Goal: Information Seeking & Learning: Check status

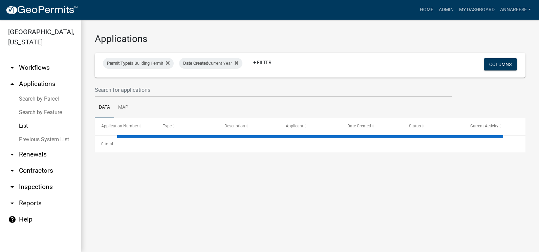
select select "3: 100"
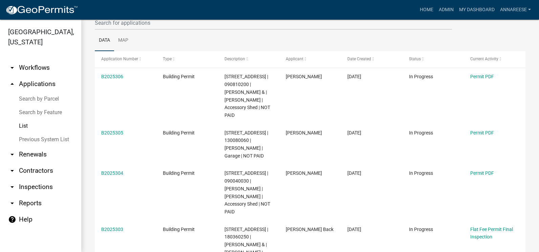
scroll to position [68, 0]
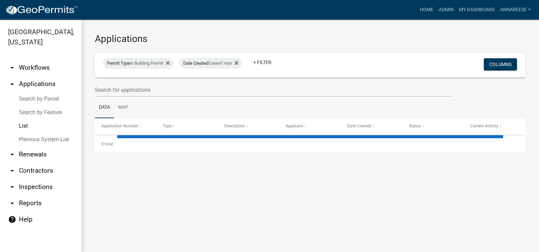
select select "3: 100"
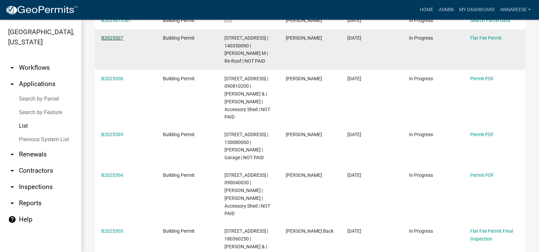
scroll to position [135, 0]
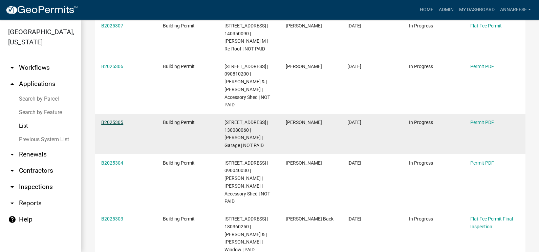
click at [106, 119] on link "B2025305" at bounding box center [112, 121] width 22 height 5
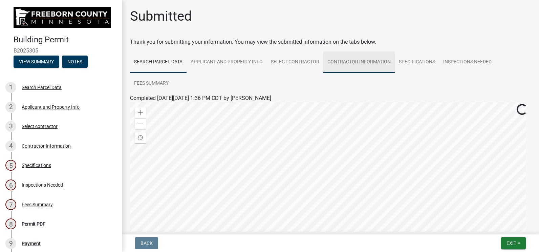
click at [378, 64] on link "Contractor Information" at bounding box center [358, 62] width 71 height 22
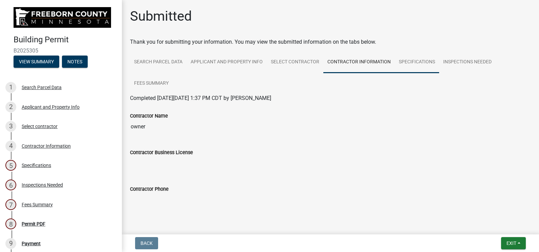
click at [423, 61] on link "Specifications" at bounding box center [417, 62] width 44 height 22
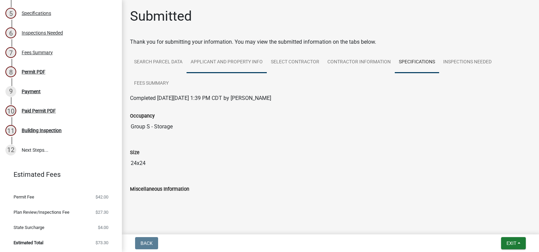
click at [227, 58] on link "Applicant and Property Info" at bounding box center [227, 62] width 80 height 22
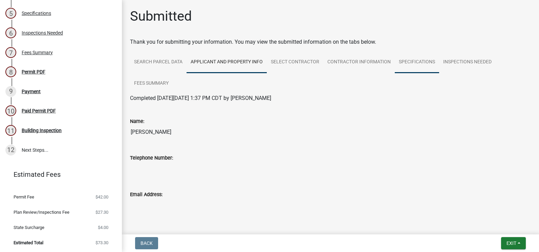
click at [413, 61] on link "Specifications" at bounding box center [417, 62] width 44 height 22
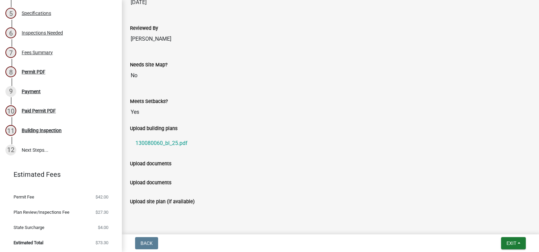
scroll to position [519, 0]
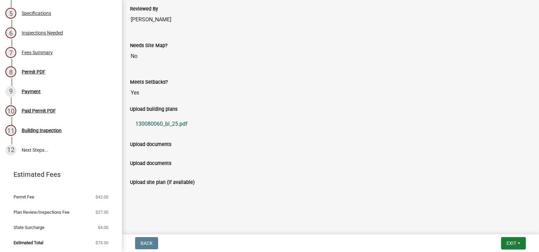
click at [171, 122] on link "130080060_bl_25.pdf" at bounding box center [330, 124] width 401 height 16
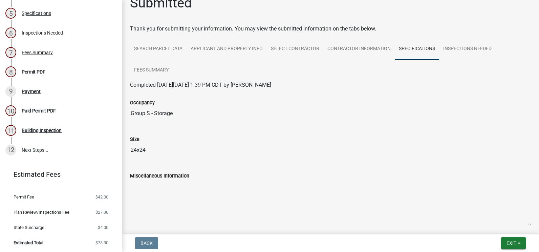
scroll to position [0, 0]
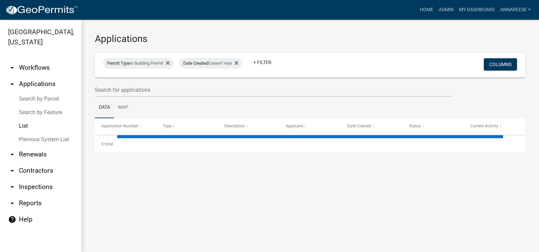
select select "3: 100"
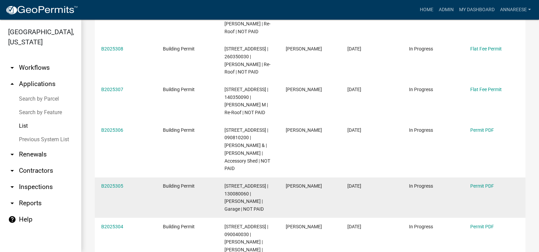
scroll to position [169, 0]
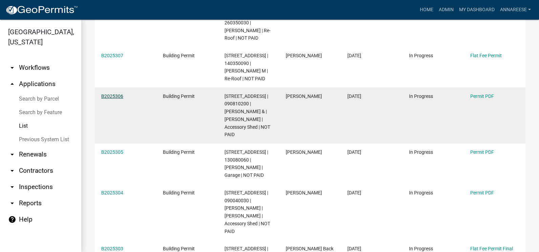
click at [118, 96] on link "B2025306" at bounding box center [112, 95] width 22 height 5
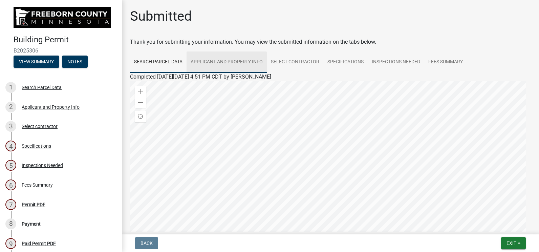
click at [223, 58] on link "Applicant and Property Info" at bounding box center [227, 62] width 80 height 22
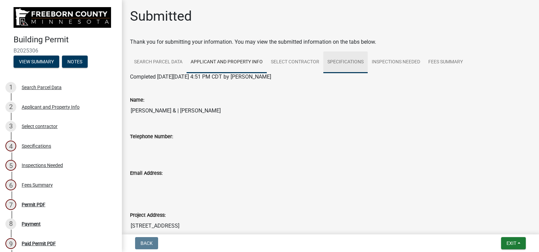
click at [366, 62] on link "Specifications" at bounding box center [345, 62] width 44 height 22
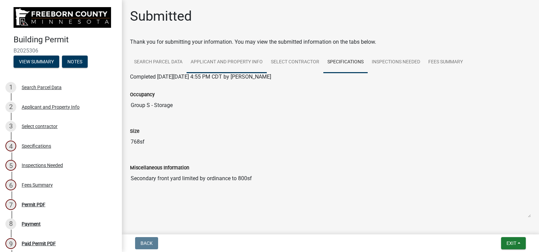
click at [223, 57] on link "Applicant and Property Info" at bounding box center [227, 62] width 80 height 22
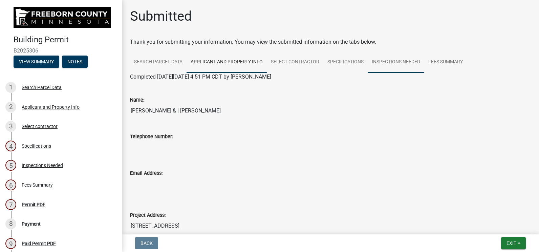
click at [371, 65] on link "Inspections Needed" at bounding box center [396, 62] width 57 height 22
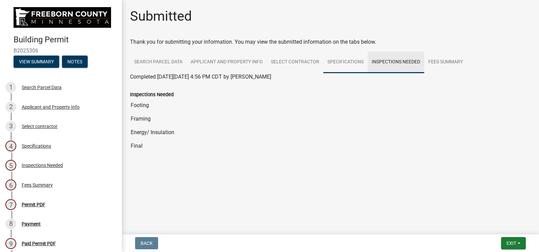
click at [339, 64] on link "Specifications" at bounding box center [345, 62] width 44 height 22
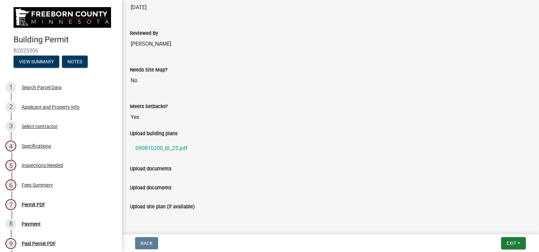
scroll to position [508, 0]
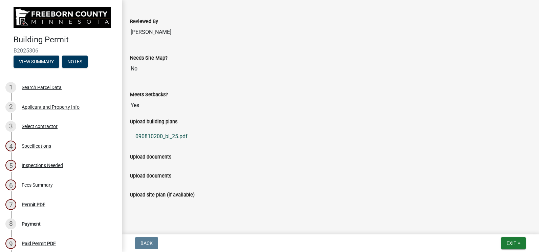
click at [178, 141] on link "090810200_bl_25.pdf" at bounding box center [330, 136] width 401 height 16
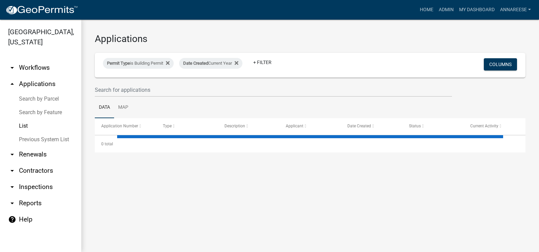
select select "3: 100"
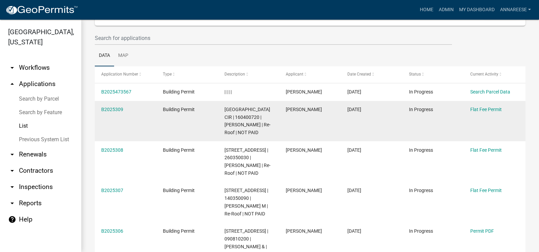
scroll to position [68, 0]
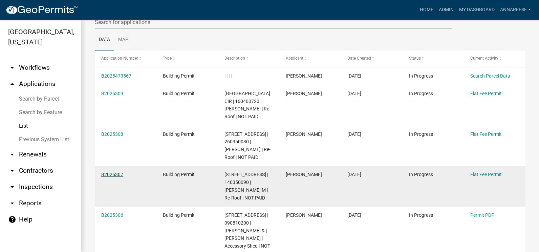
click at [107, 177] on link "B2025307" at bounding box center [112, 174] width 22 height 5
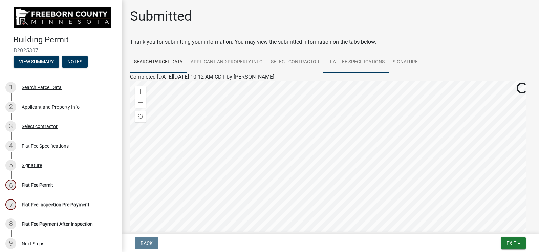
click at [355, 62] on link "Flat Fee Specifications" at bounding box center [355, 62] width 65 height 22
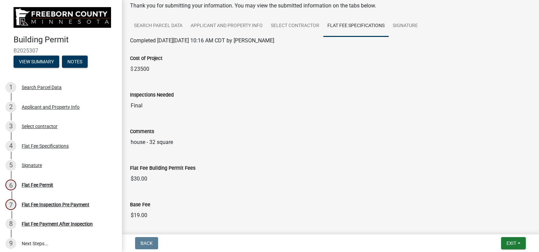
scroll to position [68, 0]
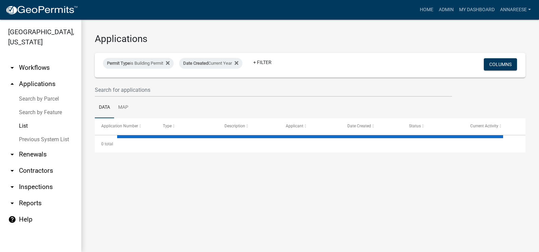
select select "3: 100"
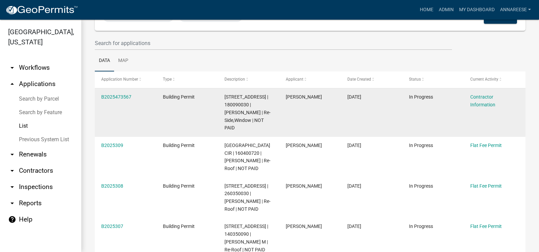
scroll to position [102, 0]
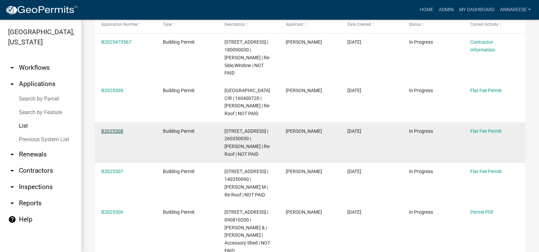
click at [112, 132] on link "B2025308" at bounding box center [112, 130] width 22 height 5
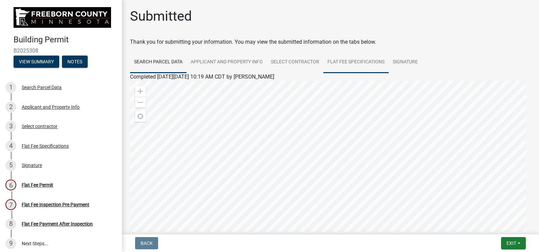
click at [324, 67] on link "Flat Fee Specifications" at bounding box center [355, 62] width 65 height 22
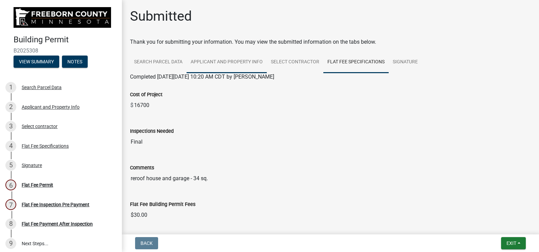
drag, startPoint x: 215, startPoint y: 60, endPoint x: 197, endPoint y: 69, distance: 19.4
click at [215, 60] on link "Applicant and Property Info" at bounding box center [227, 62] width 80 height 22
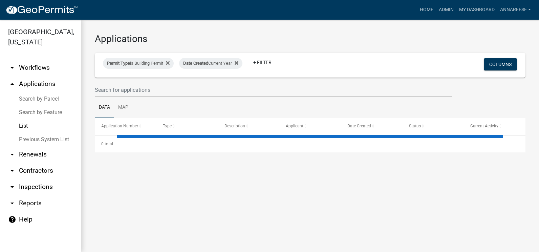
select select "3: 100"
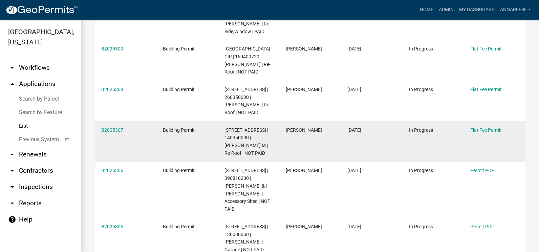
scroll to position [68, 0]
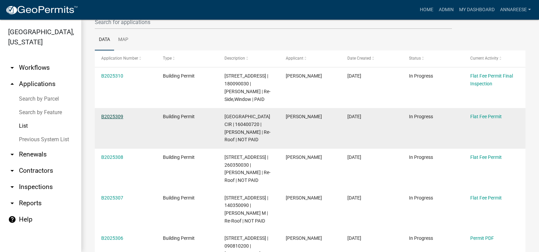
click at [103, 115] on link "B2025309" at bounding box center [112, 116] width 22 height 5
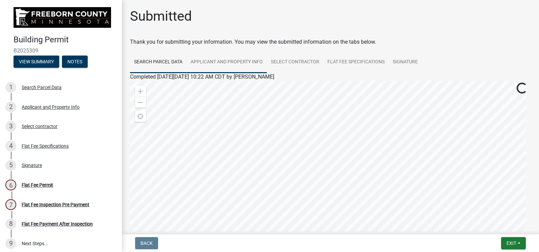
click at [219, 63] on link "Applicant and Property Info" at bounding box center [227, 62] width 80 height 22
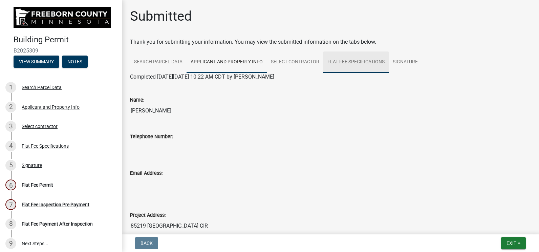
click at [343, 62] on link "Flat Fee Specifications" at bounding box center [355, 62] width 65 height 22
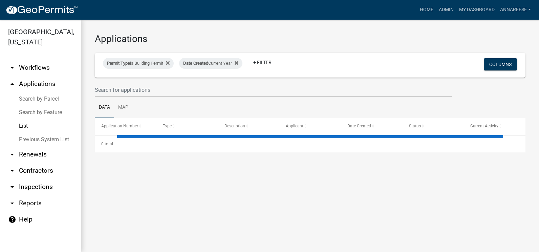
select select "3: 100"
